Goal: Check status: Check status

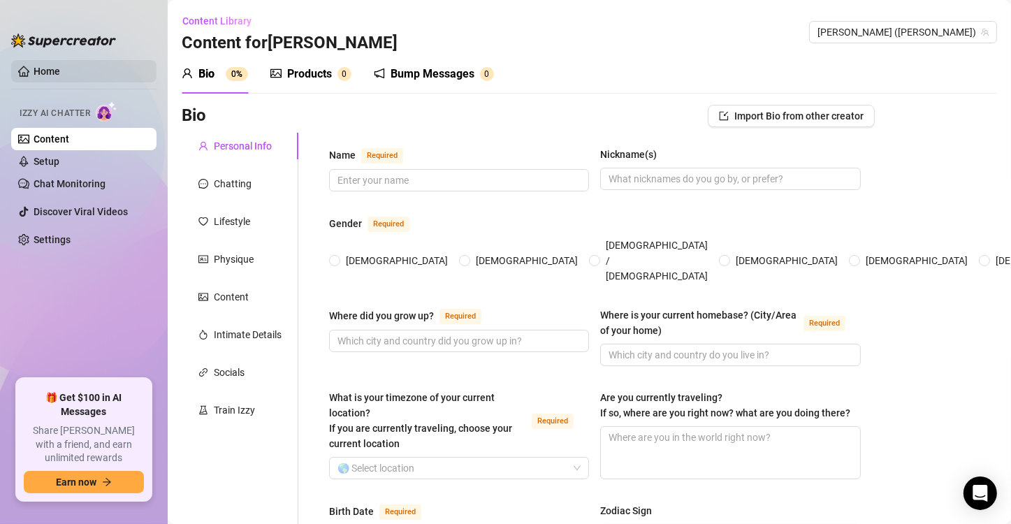
click at [52, 73] on link "Home" at bounding box center [47, 71] width 27 height 11
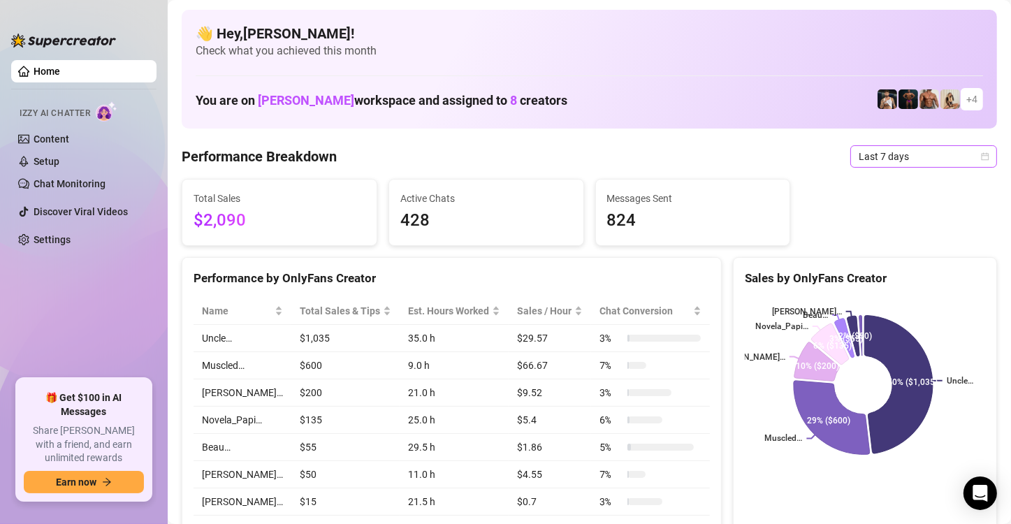
drag, startPoint x: 0, startPoint y: 0, endPoint x: 944, endPoint y: 149, distance: 956.2
click at [944, 149] on span "Last 7 days" at bounding box center [924, 156] width 130 height 21
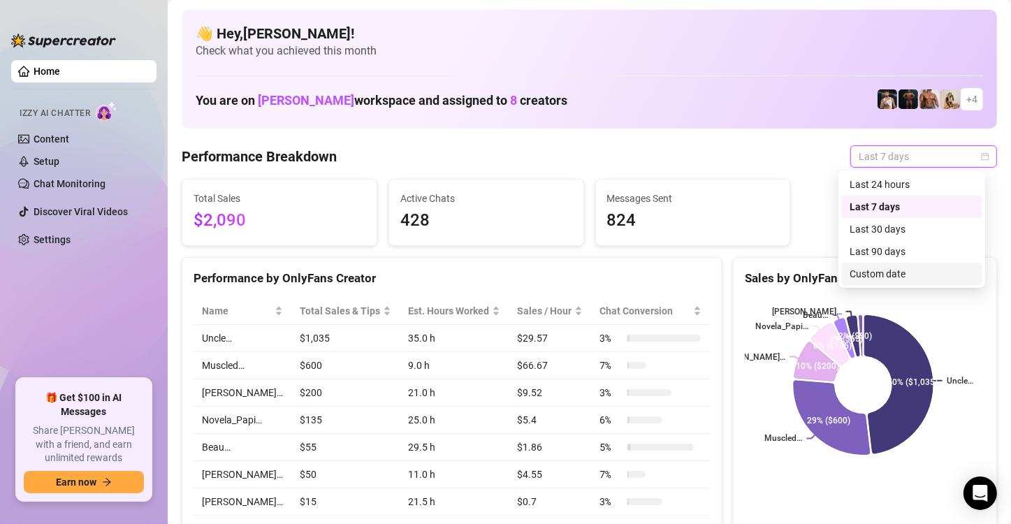
click at [853, 279] on div "Custom date" at bounding box center [911, 273] width 124 height 15
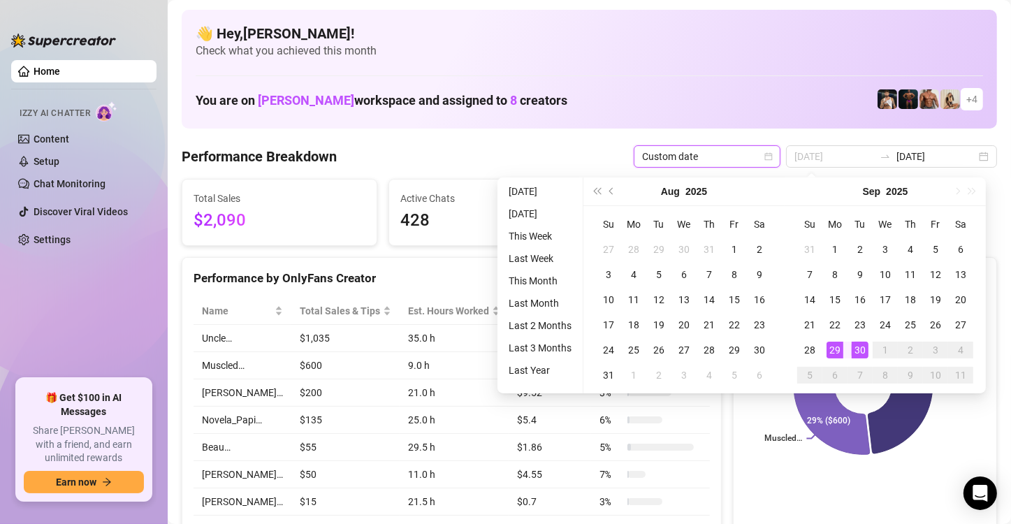
type input "[DATE]"
click at [859, 352] on div "30" at bounding box center [860, 350] width 17 height 17
click at [860, 352] on div "30" at bounding box center [860, 350] width 17 height 17
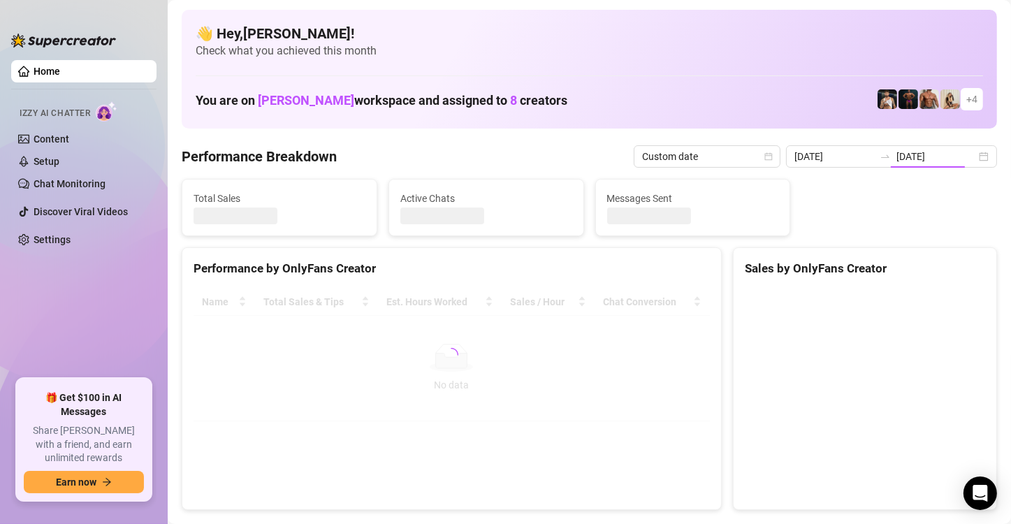
type input "[DATE]"
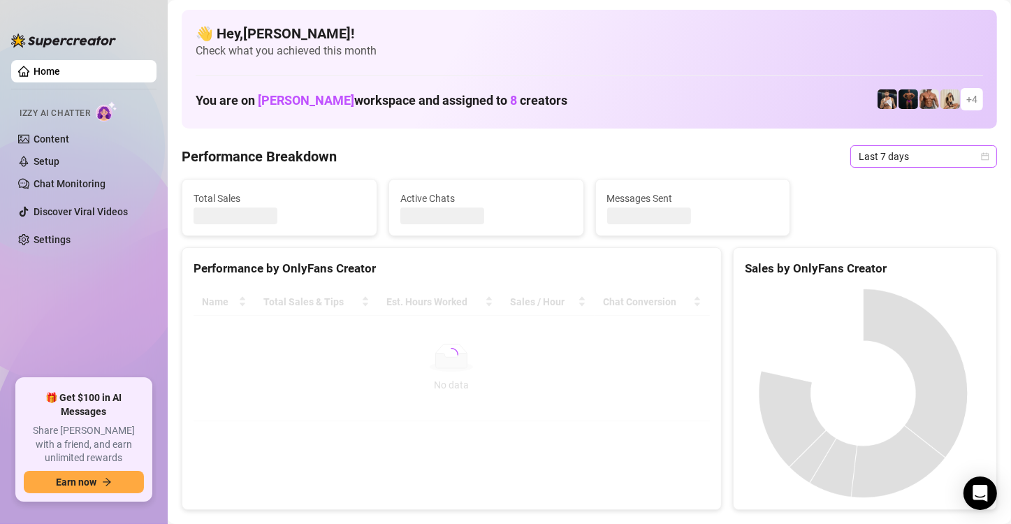
click at [886, 155] on span "Last 7 days" at bounding box center [924, 156] width 130 height 21
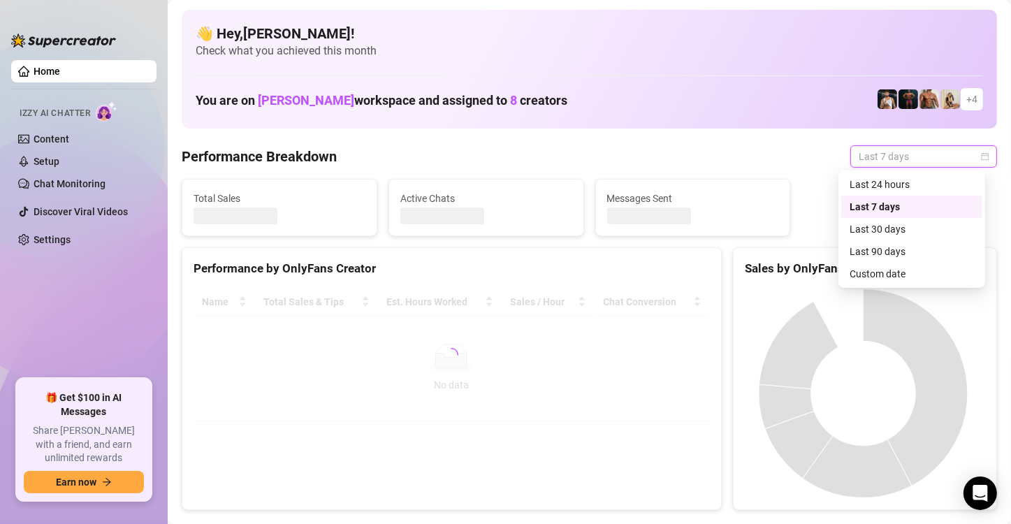
click at [889, 272] on div "Custom date" at bounding box center [911, 273] width 124 height 15
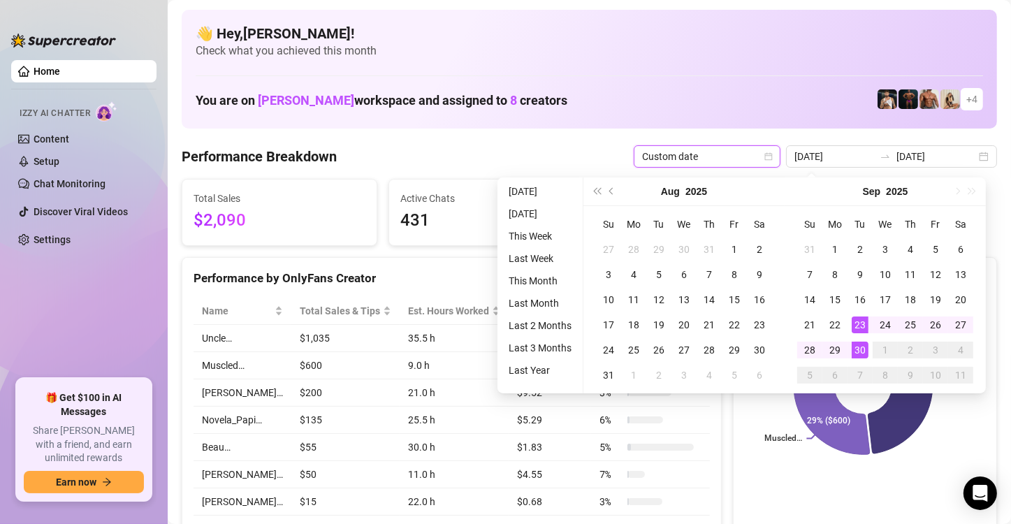
type input "2025-09-30"
click at [861, 352] on div "30" at bounding box center [860, 350] width 17 height 17
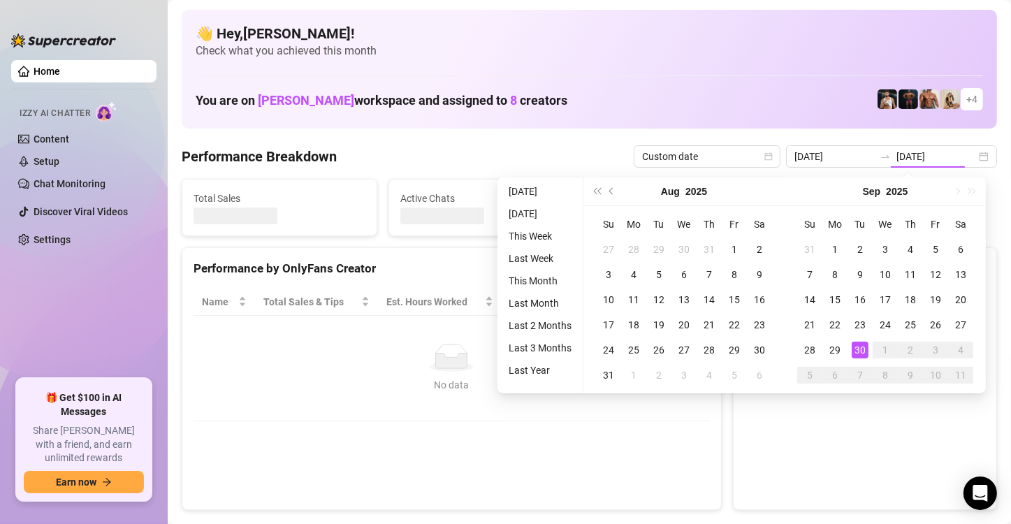
type input "[DATE]"
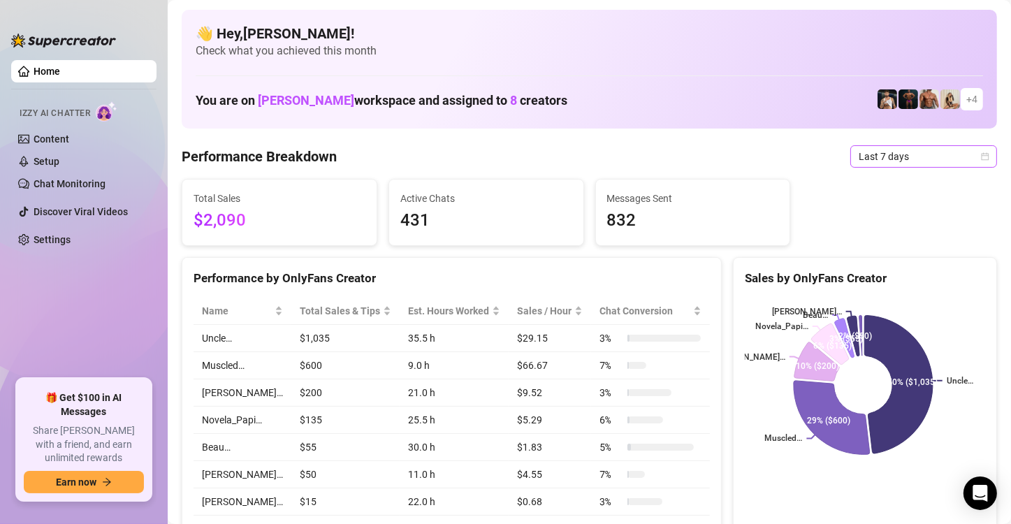
click at [909, 159] on span "Last 7 days" at bounding box center [924, 156] width 130 height 21
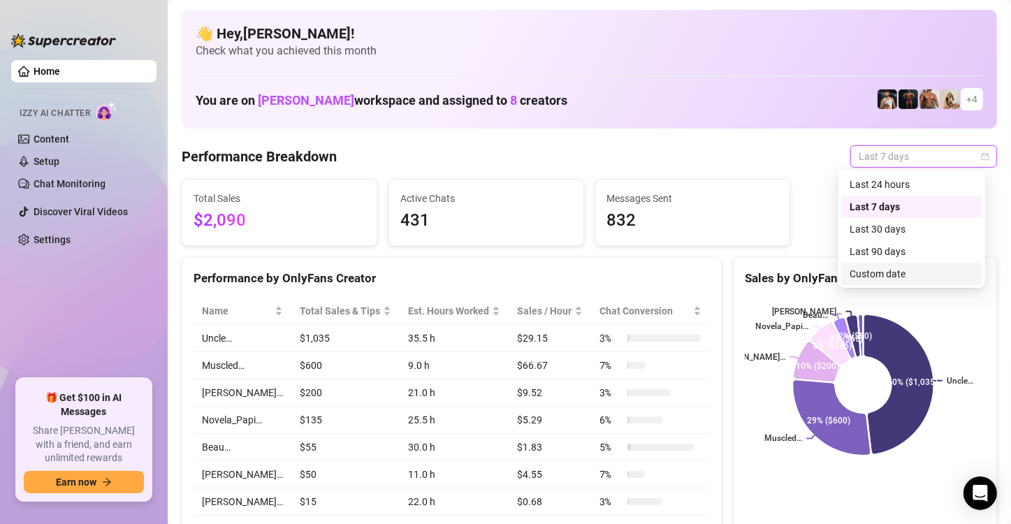
click at [875, 272] on div "Custom date" at bounding box center [911, 273] width 124 height 15
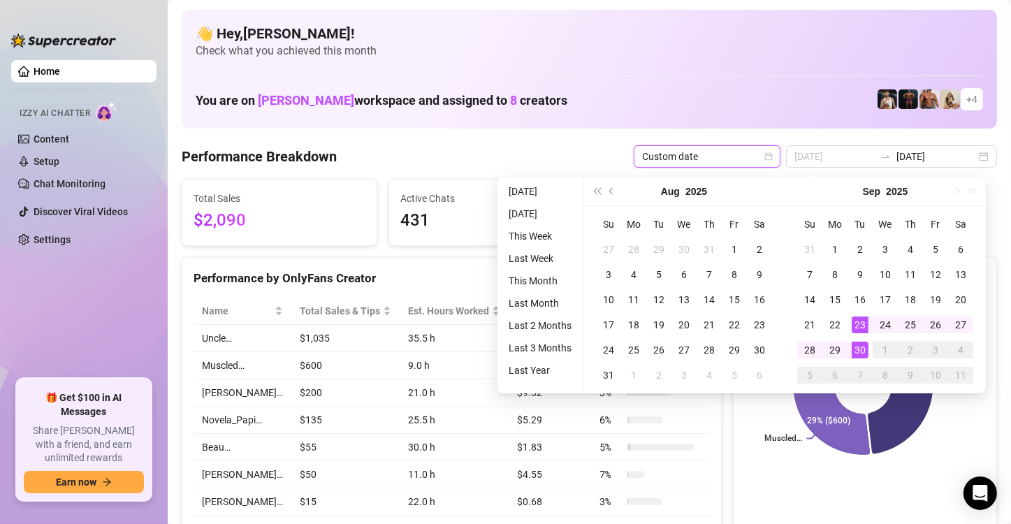
type input "[DATE]"
click at [859, 349] on div "30" at bounding box center [860, 350] width 17 height 17
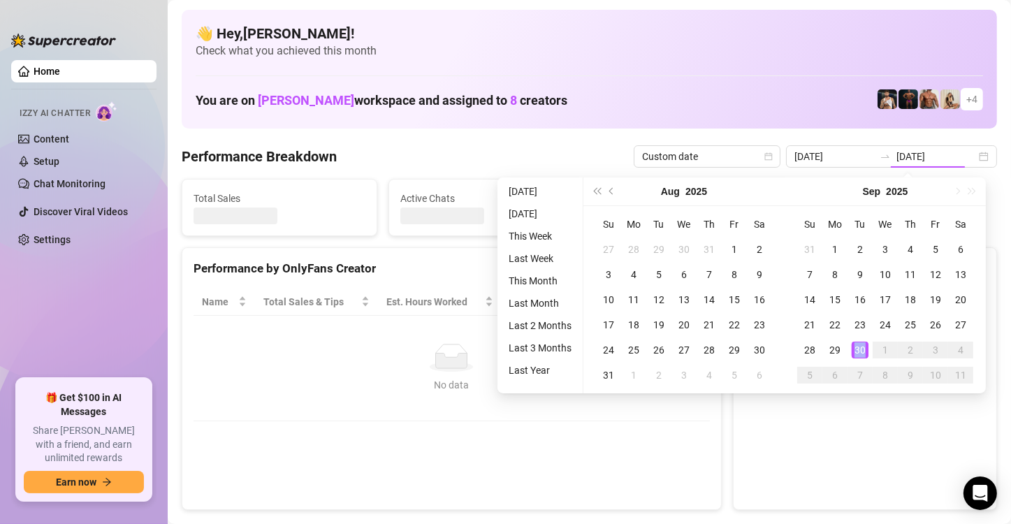
type input "[DATE]"
